Goal: Task Accomplishment & Management: Manage account settings

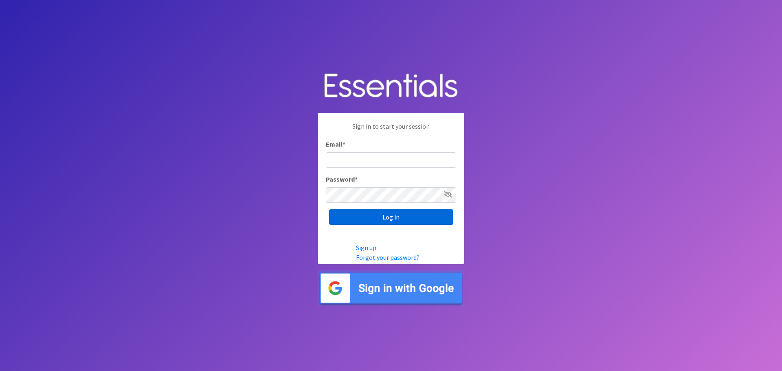
type input "tshaughnessy@ccozarks.org"
click at [417, 215] on input "Log in" at bounding box center [391, 216] width 124 height 15
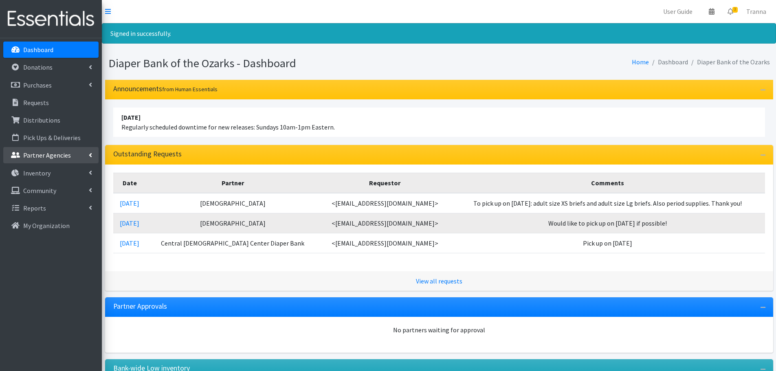
click at [55, 154] on p "Partner Agencies" at bounding box center [47, 155] width 48 height 8
click at [45, 176] on link "All Partners" at bounding box center [50, 173] width 95 height 16
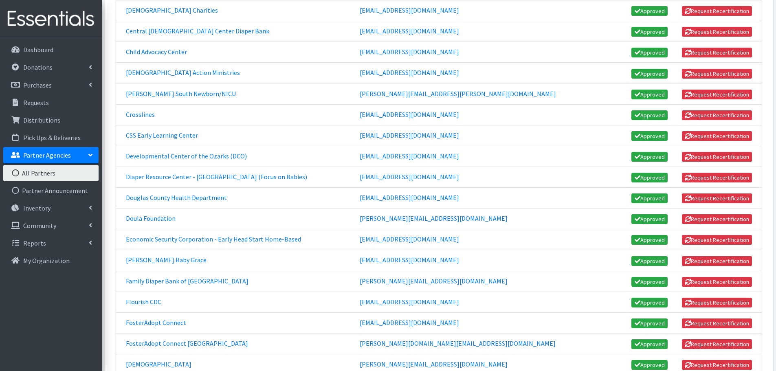
scroll to position [366, 0]
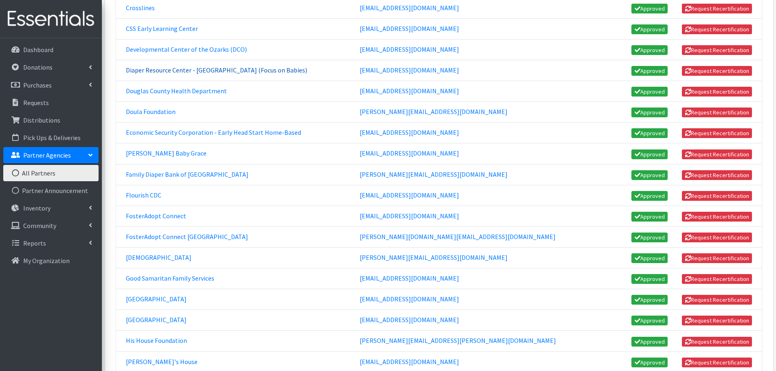
click at [246, 71] on link "Diaper Resource Center - West Plains (Focus on Babies)" at bounding box center [216, 70] width 181 height 8
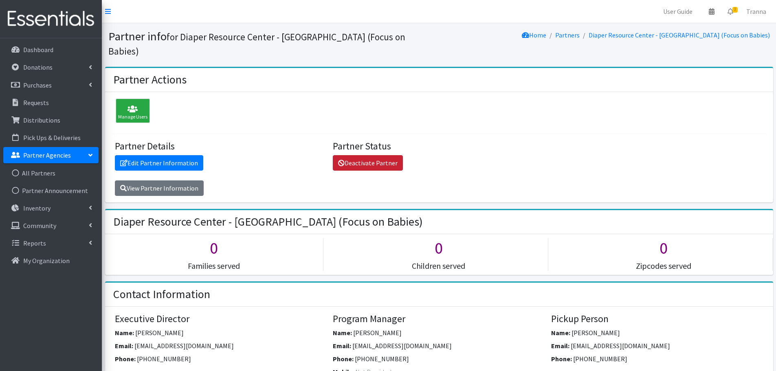
click at [377, 155] on link "Deactivate Partner" at bounding box center [368, 162] width 70 height 15
